Goal: Navigation & Orientation: Go to known website

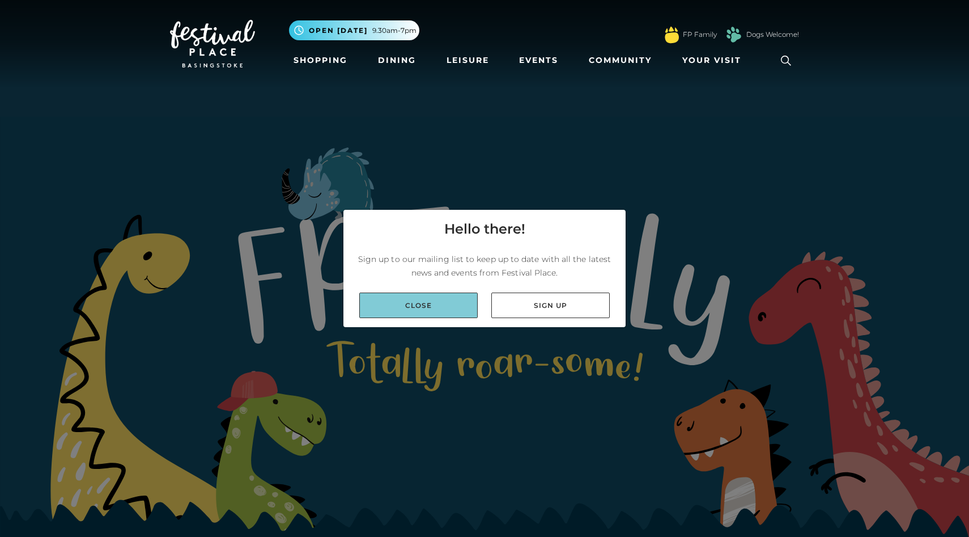
click at [456, 310] on link "Close" at bounding box center [418, 305] width 118 height 26
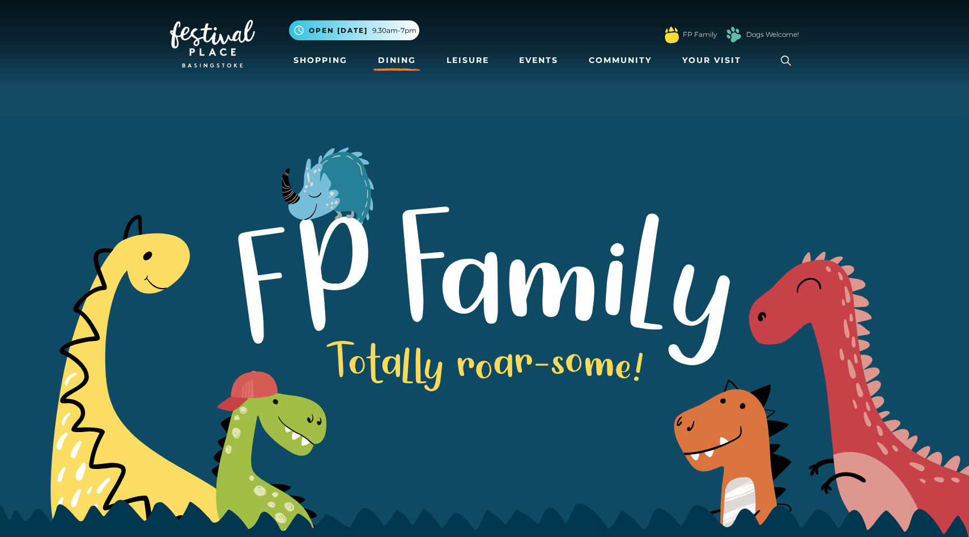
click at [396, 65] on link "Dining" at bounding box center [397, 60] width 47 height 21
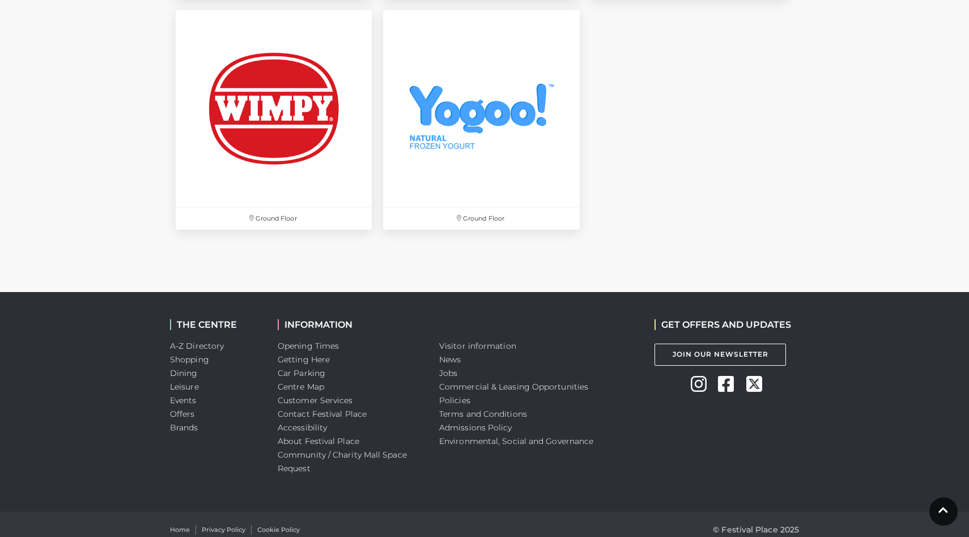
scroll to position [3978, 0]
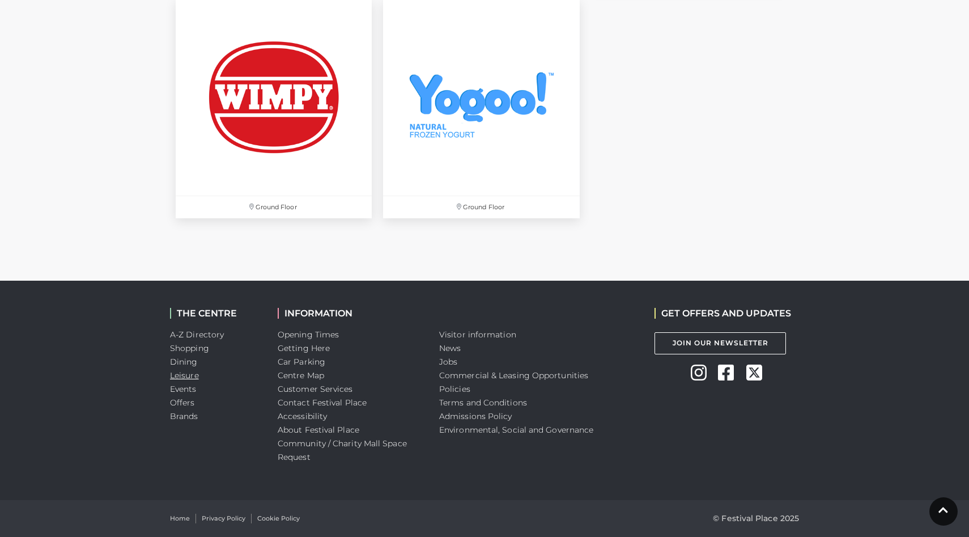
click at [193, 376] on link "Leisure" at bounding box center [184, 375] width 29 height 10
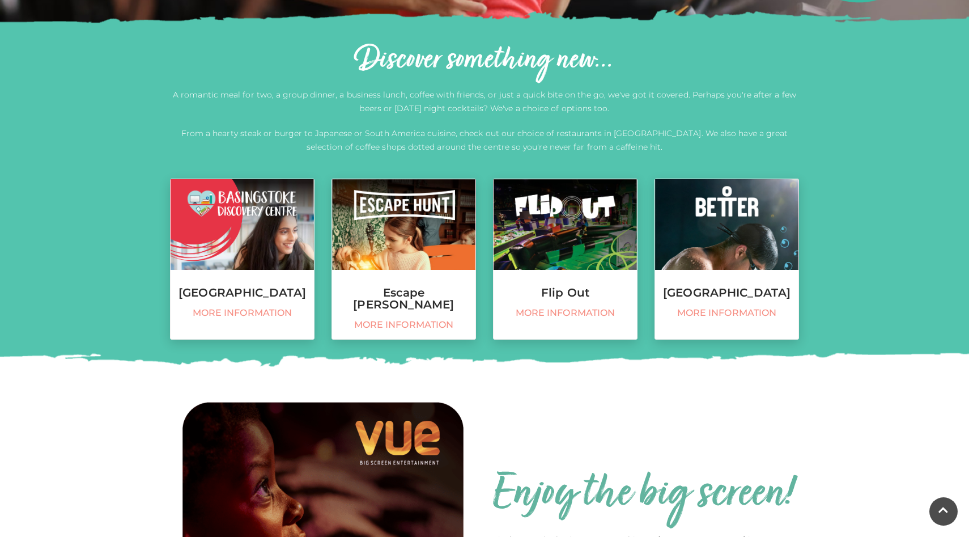
scroll to position [369, 0]
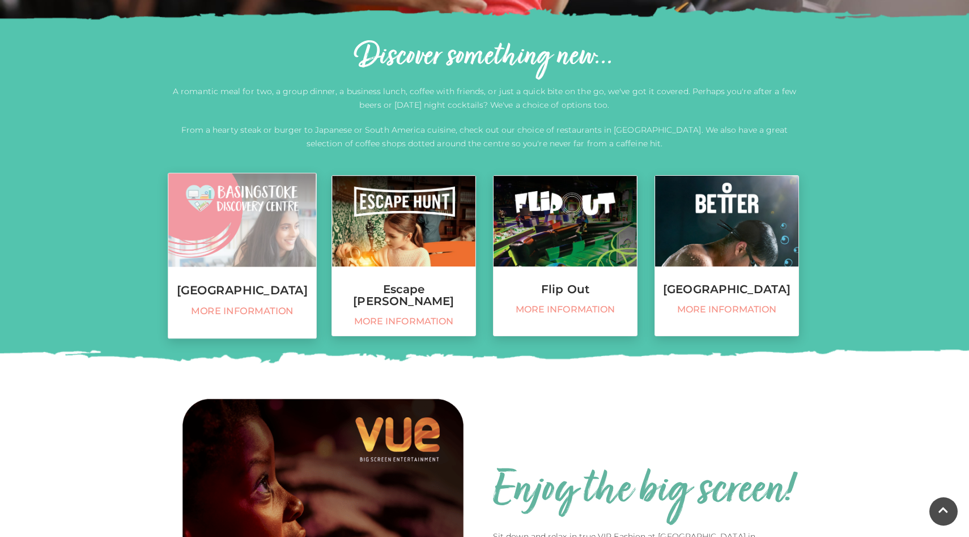
click at [243, 296] on h3 "Basingstoke Discovery Centre" at bounding box center [242, 290] width 148 height 12
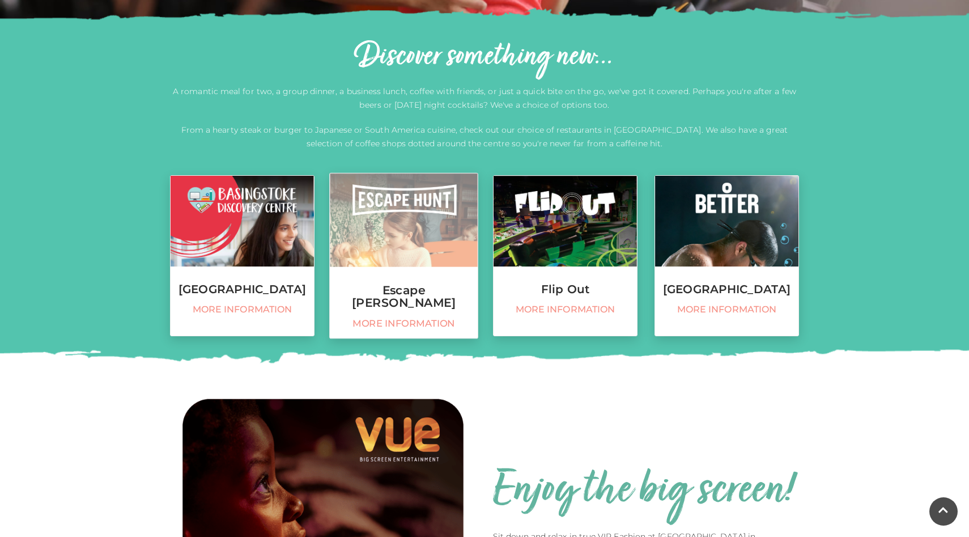
click at [372, 296] on h3 "Escape Hunt" at bounding box center [404, 296] width 148 height 24
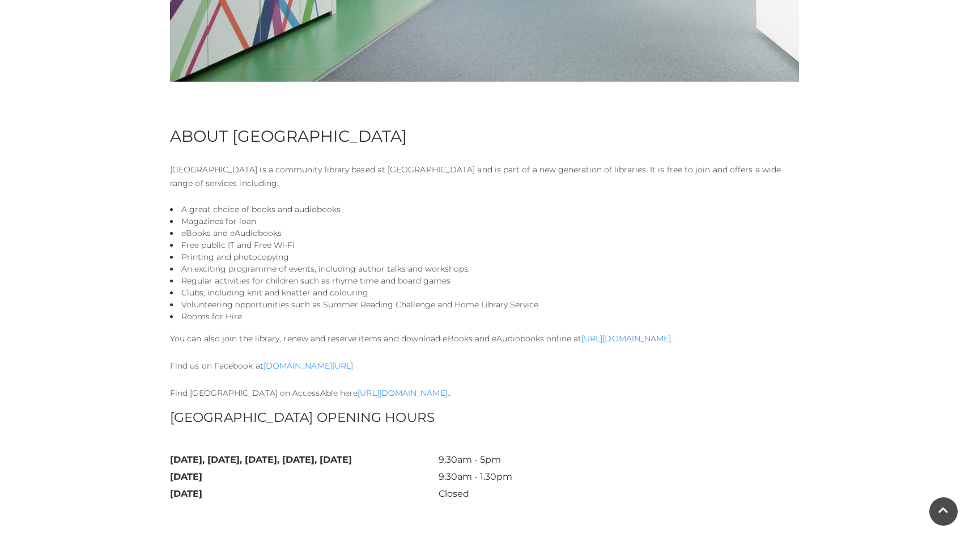
scroll to position [509, 0]
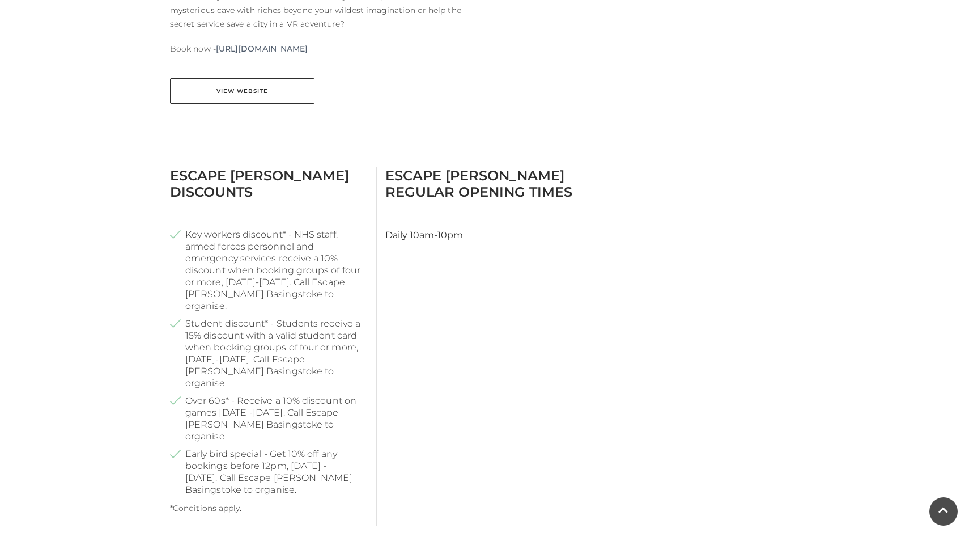
scroll to position [509, 0]
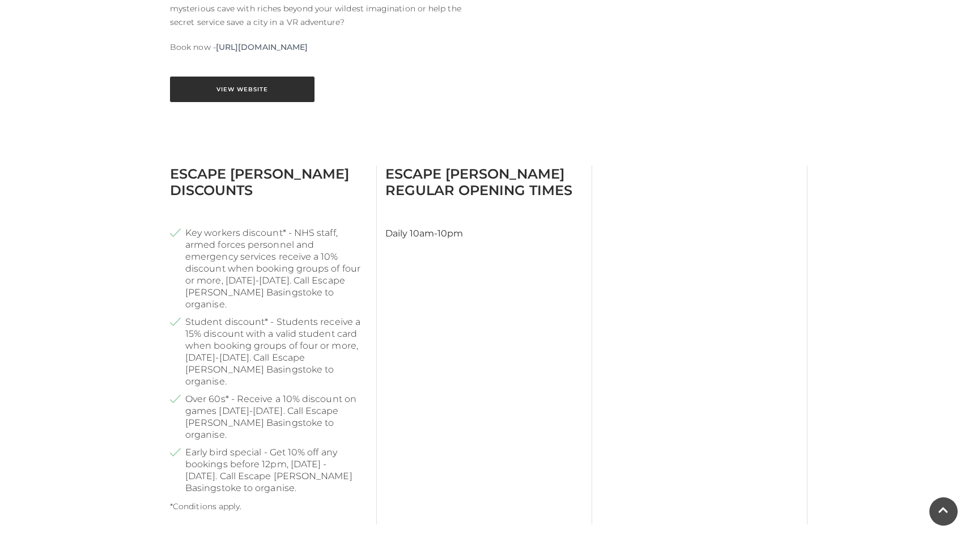
click at [291, 79] on link "View Website" at bounding box center [242, 90] width 145 height 26
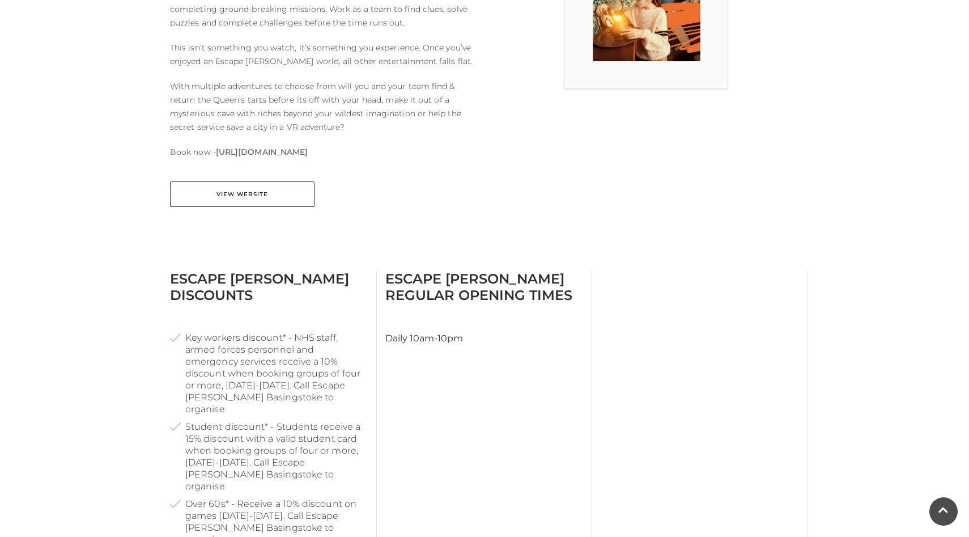
scroll to position [422, 0]
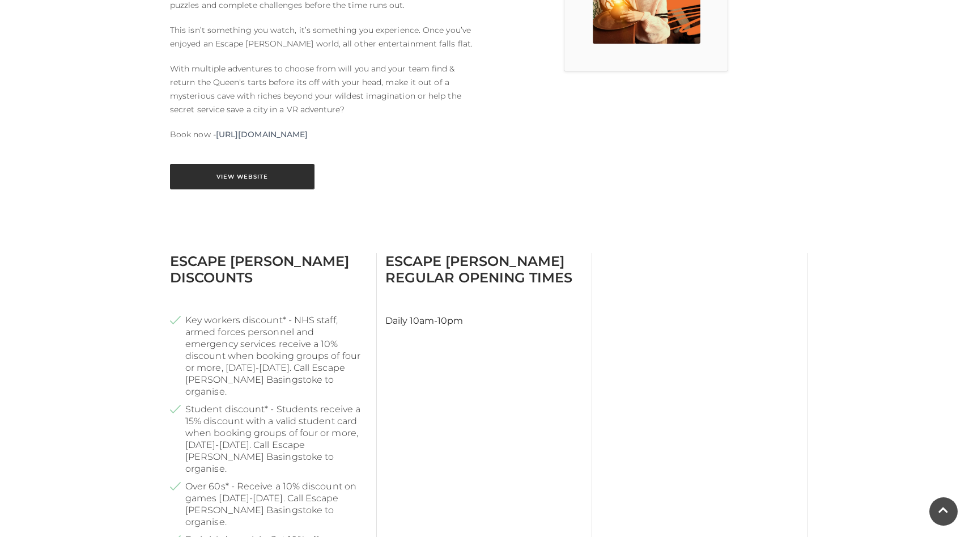
click at [249, 168] on link "View Website" at bounding box center [242, 177] width 145 height 26
